Goal: Information Seeking & Learning: Learn about a topic

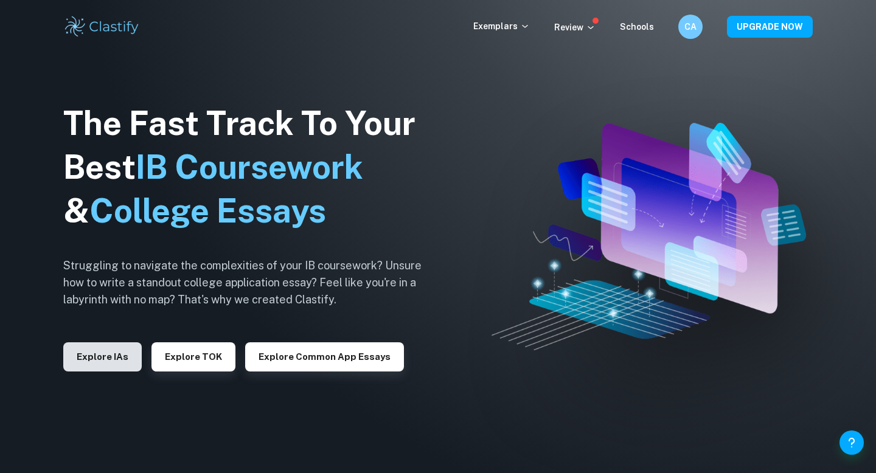
click at [116, 358] on button "Explore IAs" at bounding box center [102, 357] width 79 height 29
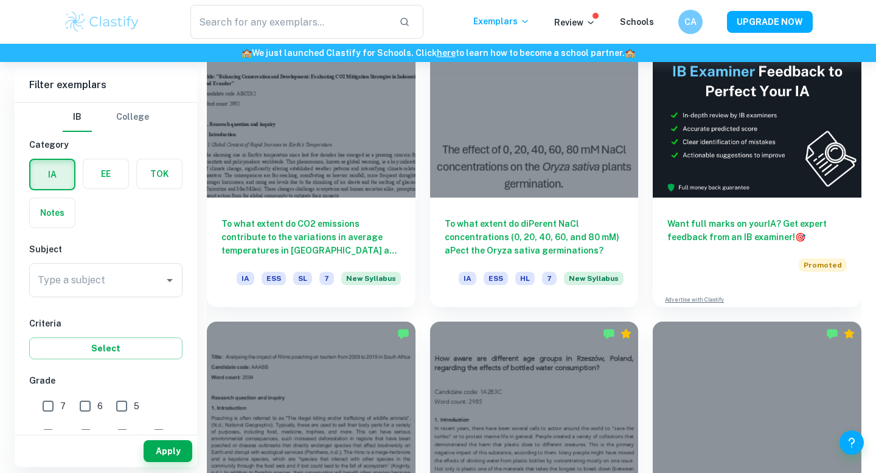
scroll to position [369, 0]
click at [114, 302] on div "Type a subject Type a subject" at bounding box center [105, 282] width 153 height 39
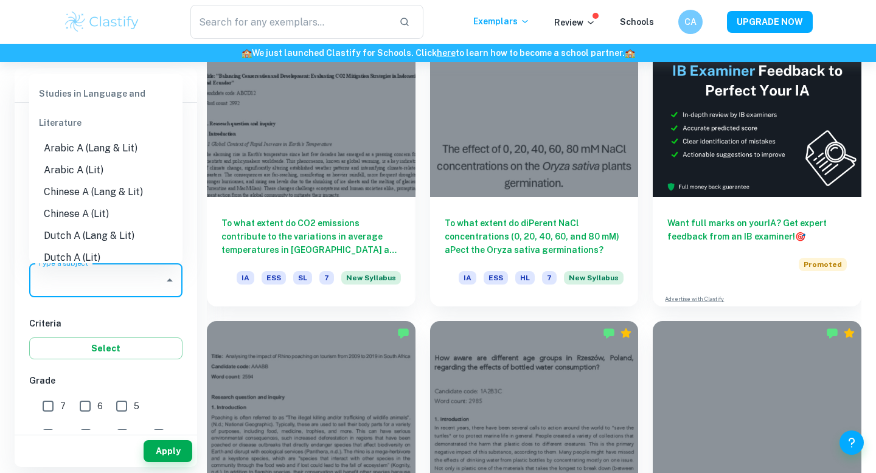
click at [114, 287] on input "Type a subject" at bounding box center [97, 280] width 124 height 23
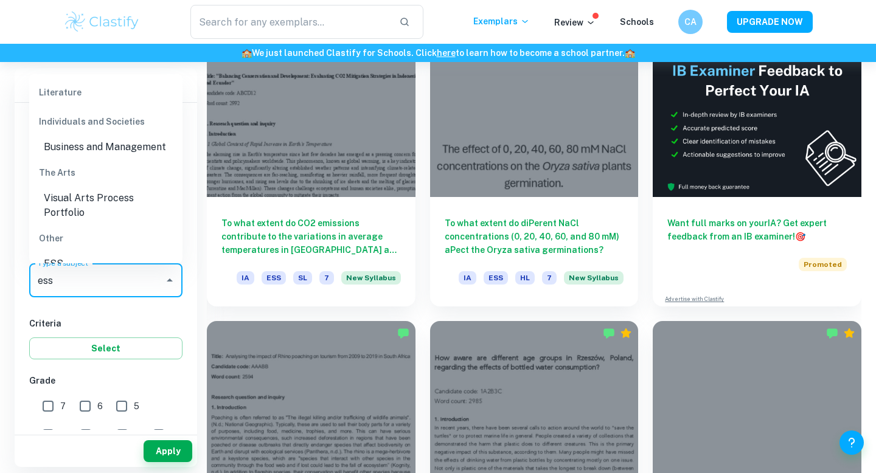
scroll to position [91, 0]
click at [106, 253] on li "ESS" at bounding box center [105, 262] width 153 height 22
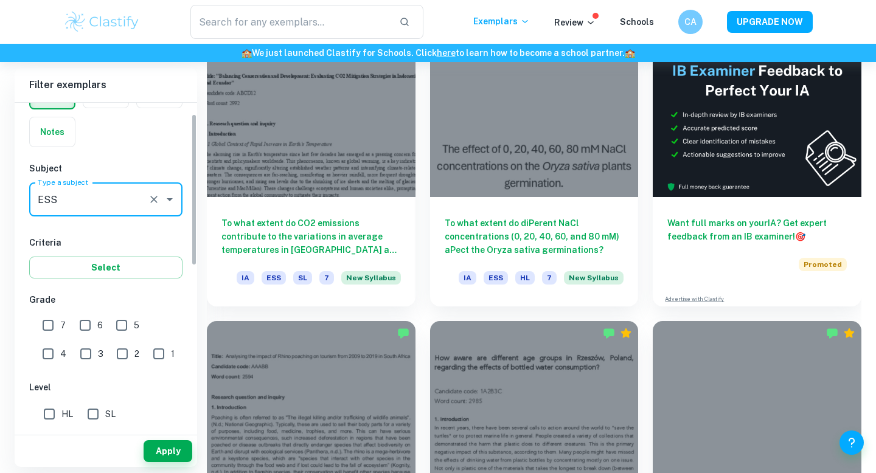
scroll to position [82, 0]
type input "ESS"
click at [52, 319] on input "7" at bounding box center [48, 324] width 24 height 24
checkbox input "true"
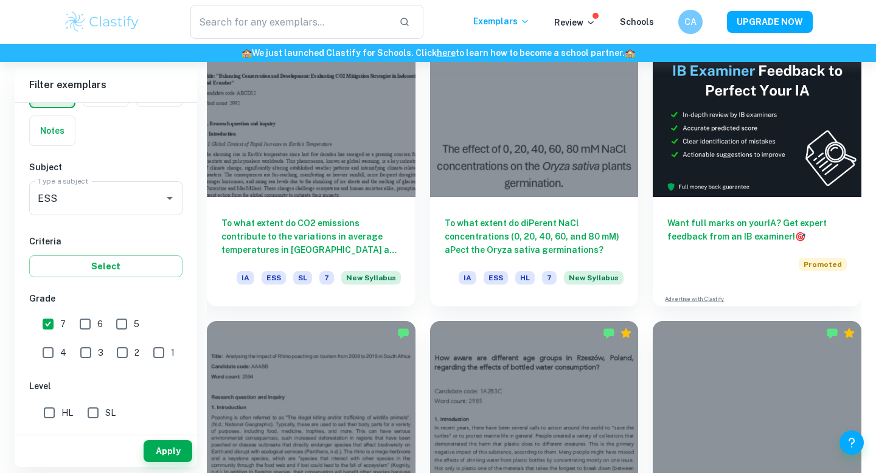
click at [82, 324] on input "6" at bounding box center [85, 324] width 24 height 24
checkbox input "true"
click at [127, 321] on input "5" at bounding box center [122, 324] width 24 height 24
checkbox input "true"
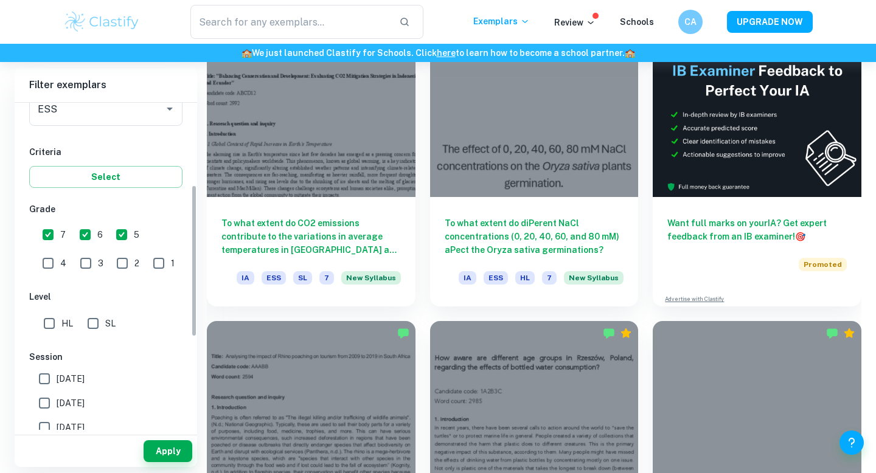
scroll to position [178, 0]
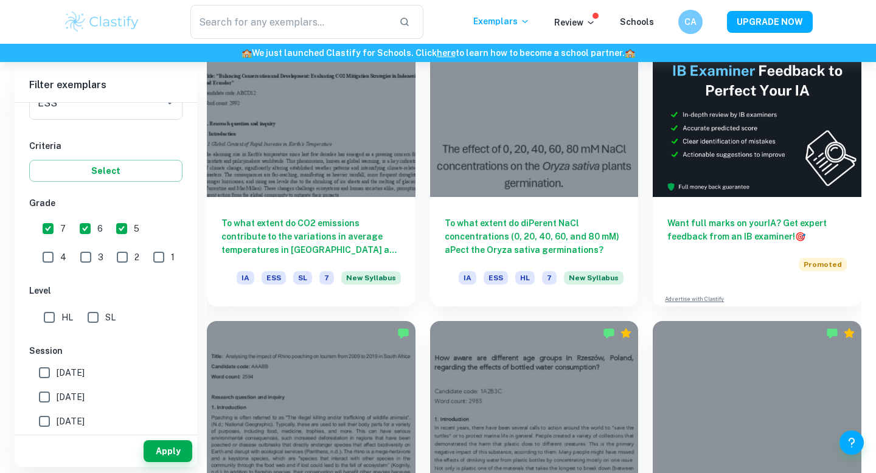
click at [46, 316] on input "HL" at bounding box center [49, 317] width 24 height 24
checkbox input "true"
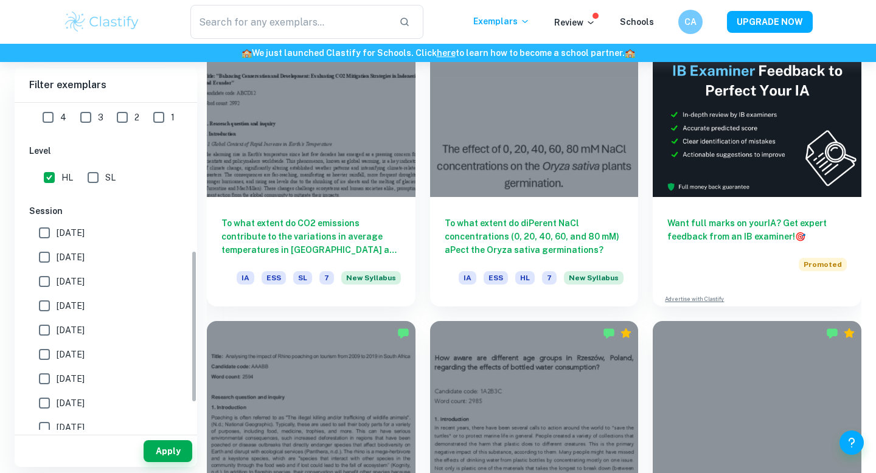
scroll to position [376, 0]
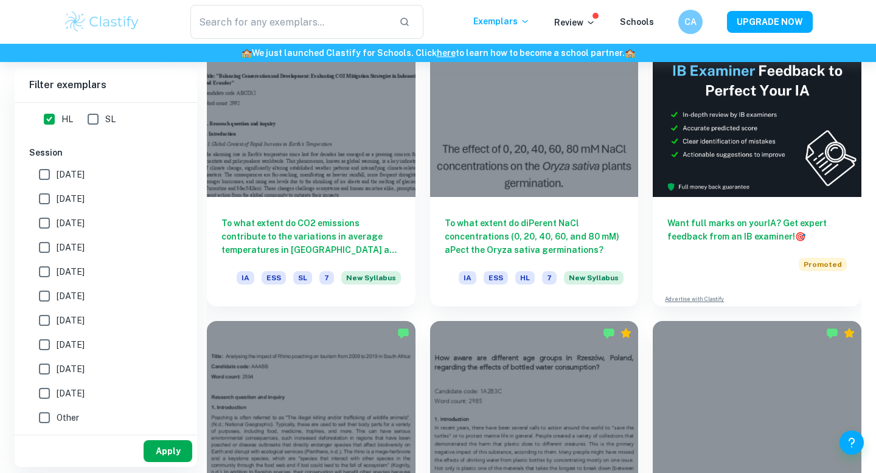
click at [167, 458] on button "Apply" at bounding box center [168, 452] width 49 height 22
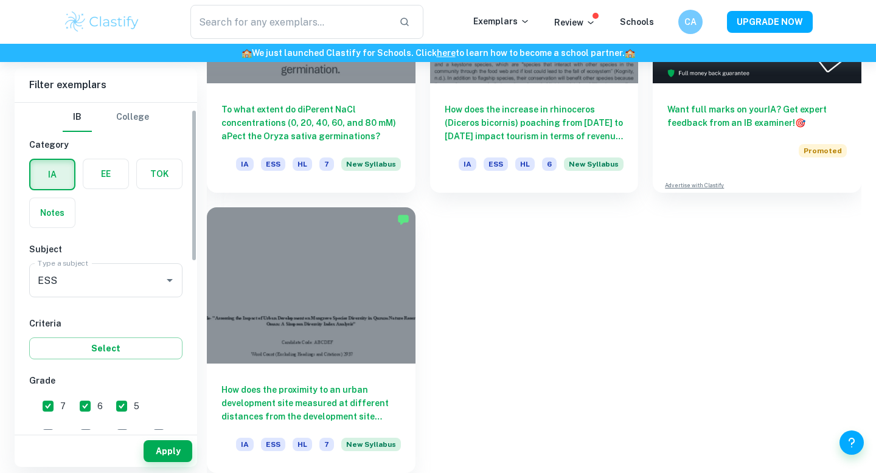
scroll to position [69, 0]
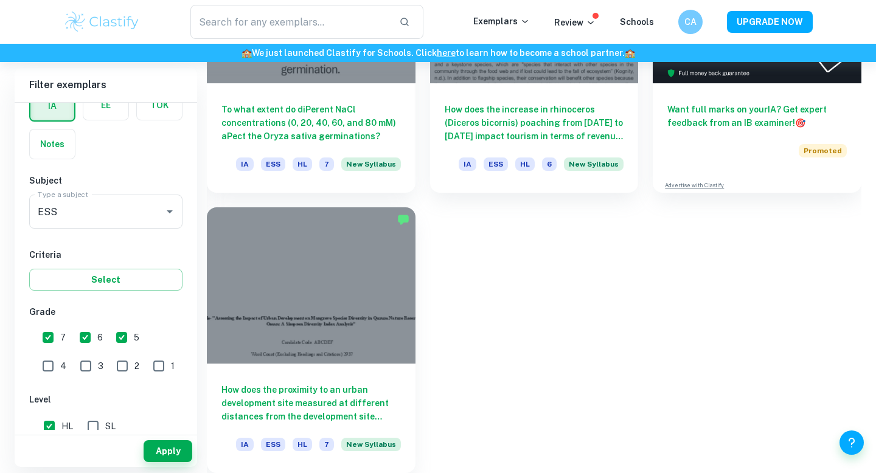
click at [60, 354] on input "4" at bounding box center [48, 366] width 24 height 24
checkbox input "true"
click at [110, 368] on input "2" at bounding box center [122, 366] width 24 height 24
checkbox input "true"
click at [74, 368] on input "3" at bounding box center [86, 366] width 24 height 24
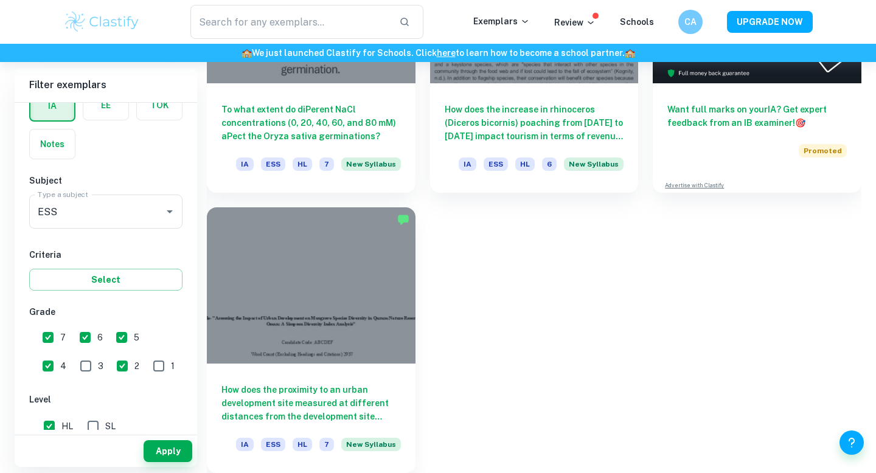
checkbox input "true"
click at [156, 451] on button "Apply" at bounding box center [168, 452] width 49 height 22
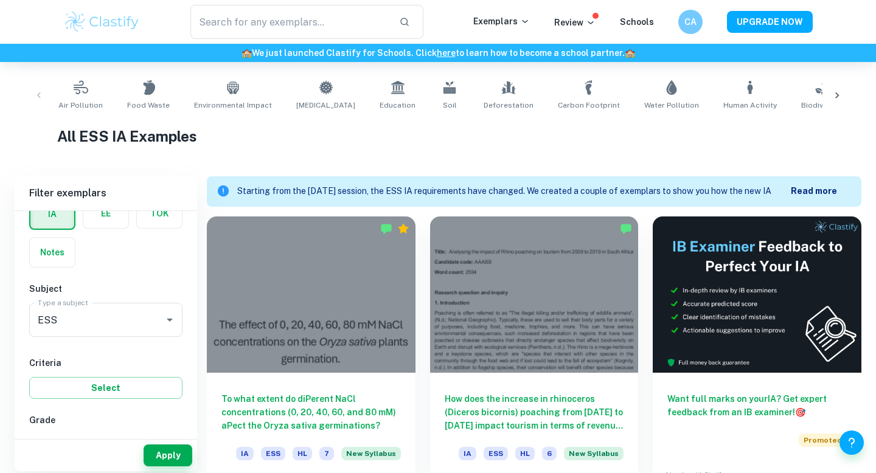
scroll to position [224, 0]
